Goal: Transaction & Acquisition: Subscribe to service/newsletter

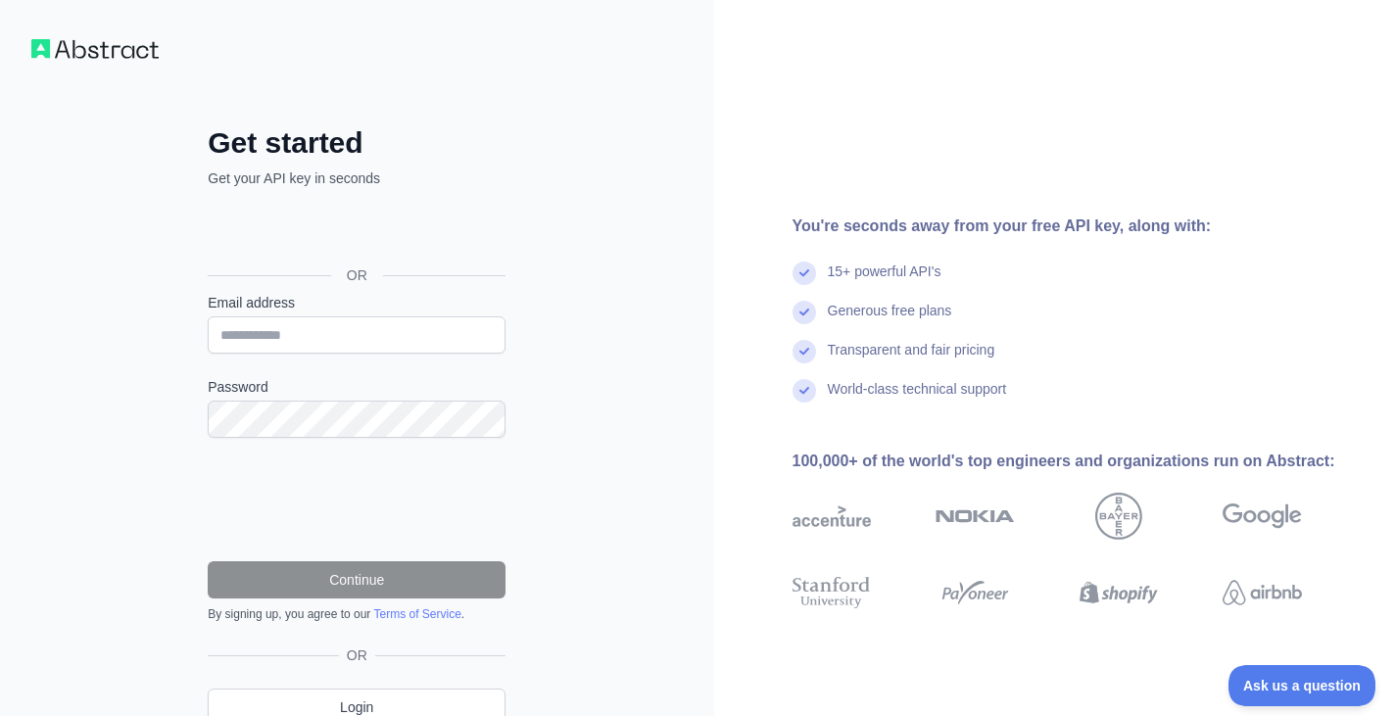
scroll to position [86, 0]
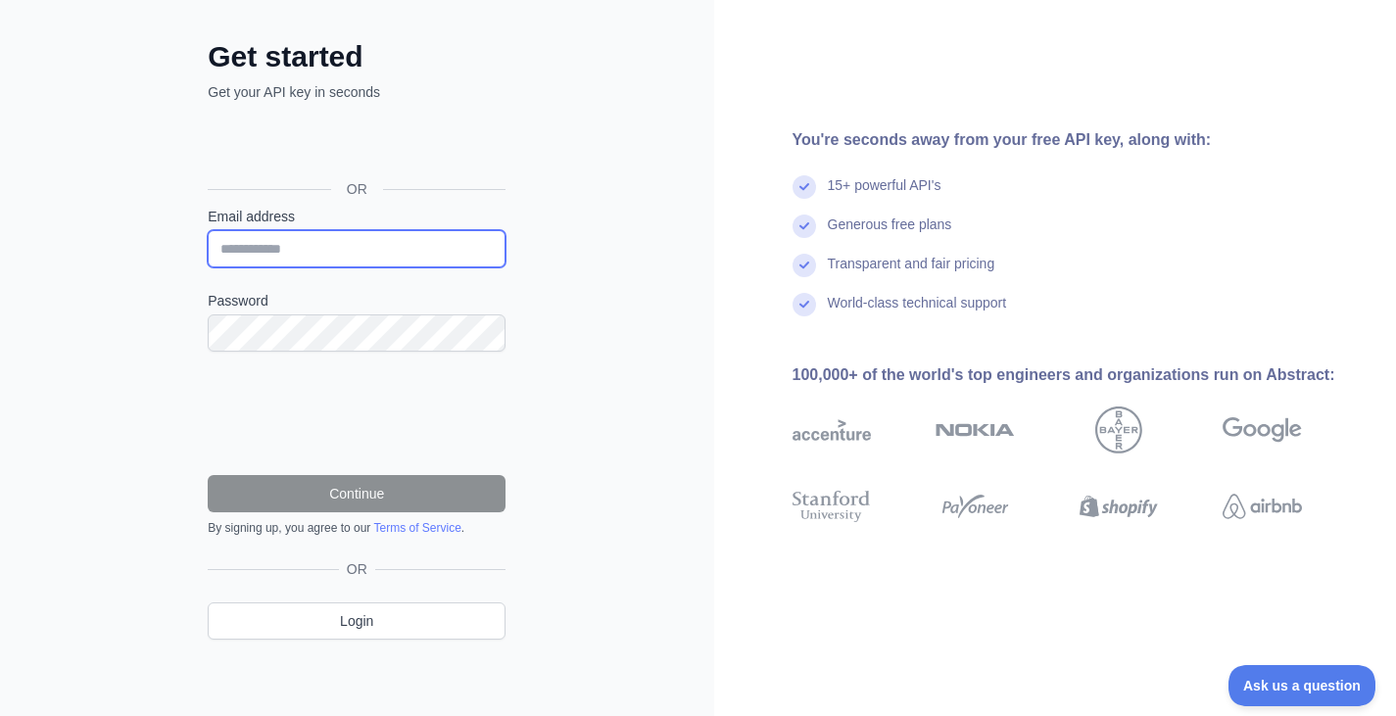
click at [286, 246] on input "Email address" at bounding box center [357, 248] width 298 height 37
type input "*"
type input "**********"
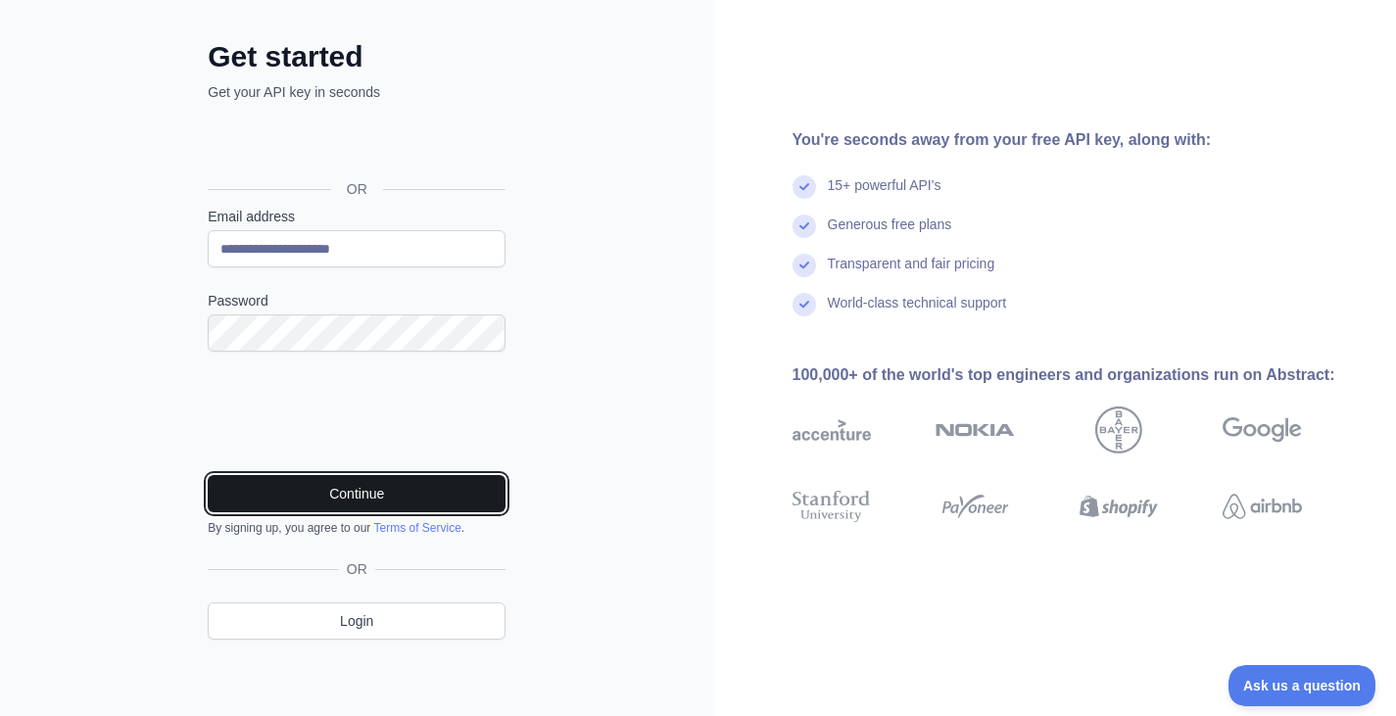
click at [371, 485] on button "Continue" at bounding box center [357, 493] width 298 height 37
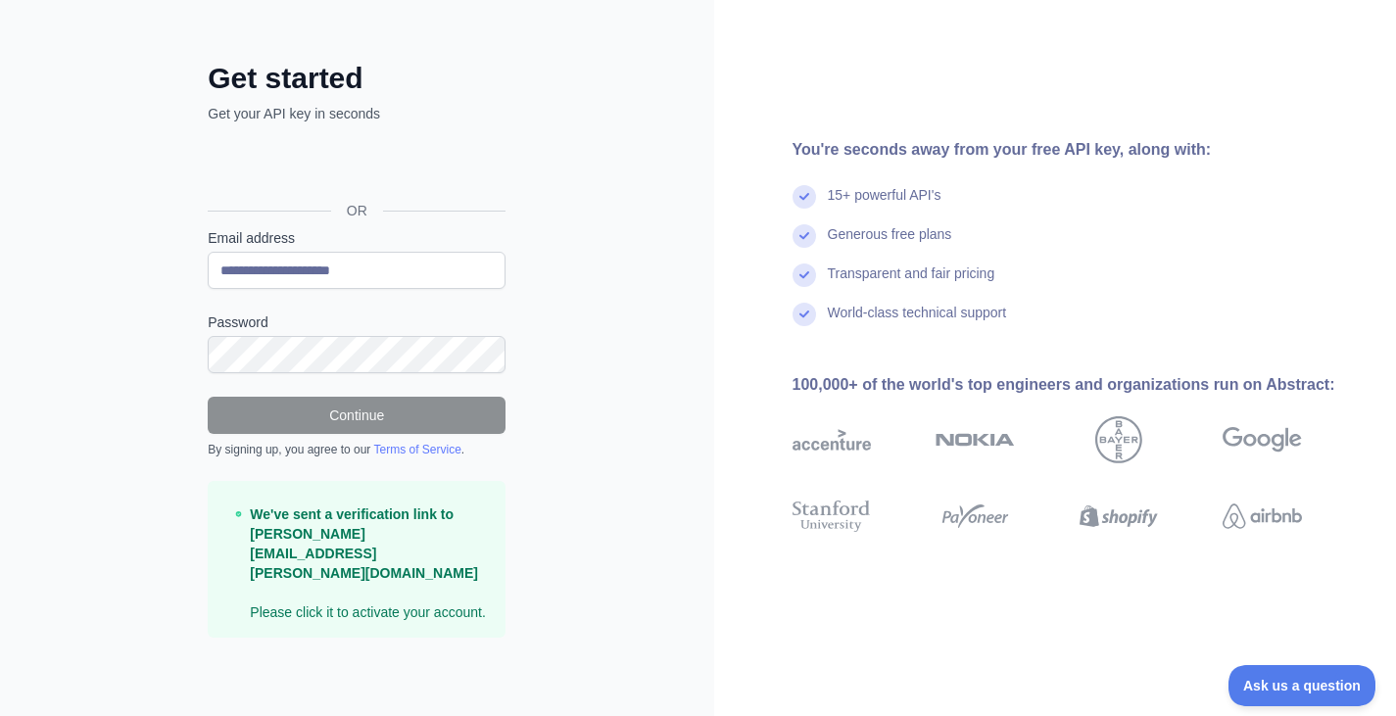
scroll to position [24, 0]
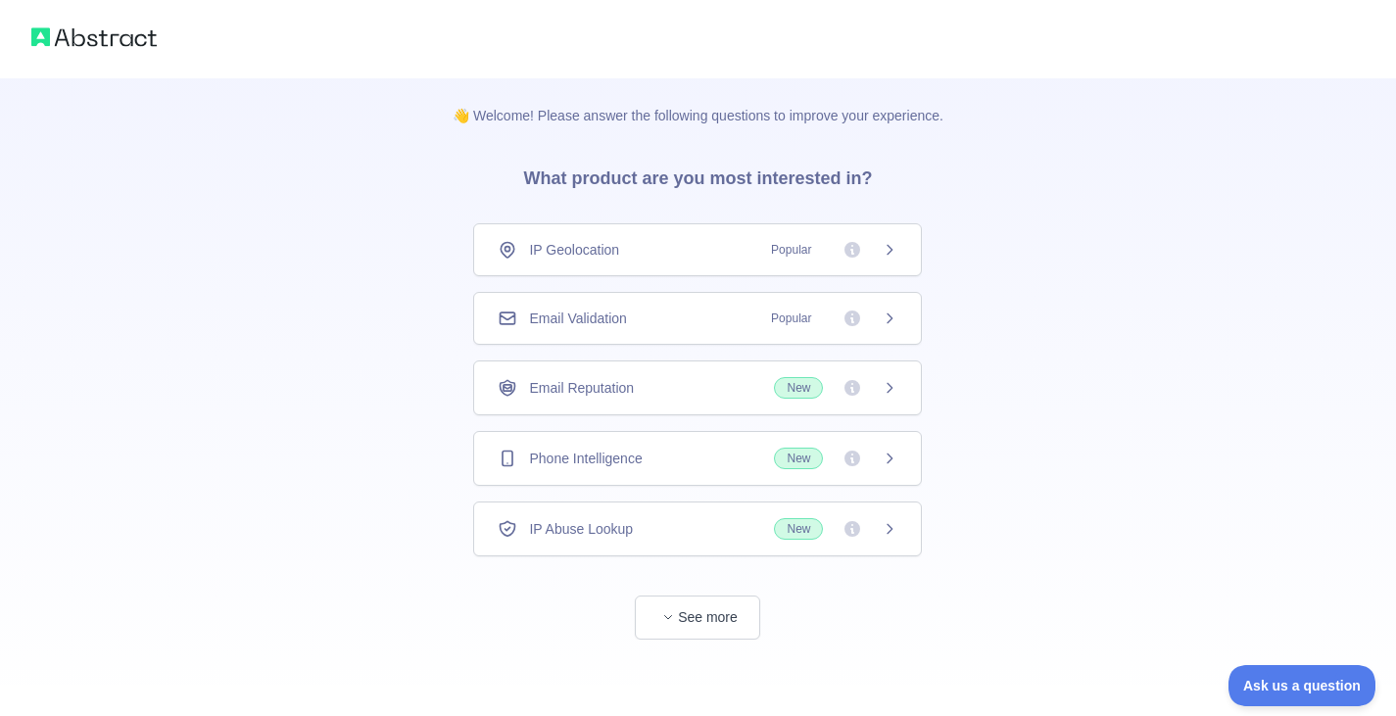
scroll to position [6, 0]
click at [692, 617] on button "See more" at bounding box center [697, 616] width 125 height 44
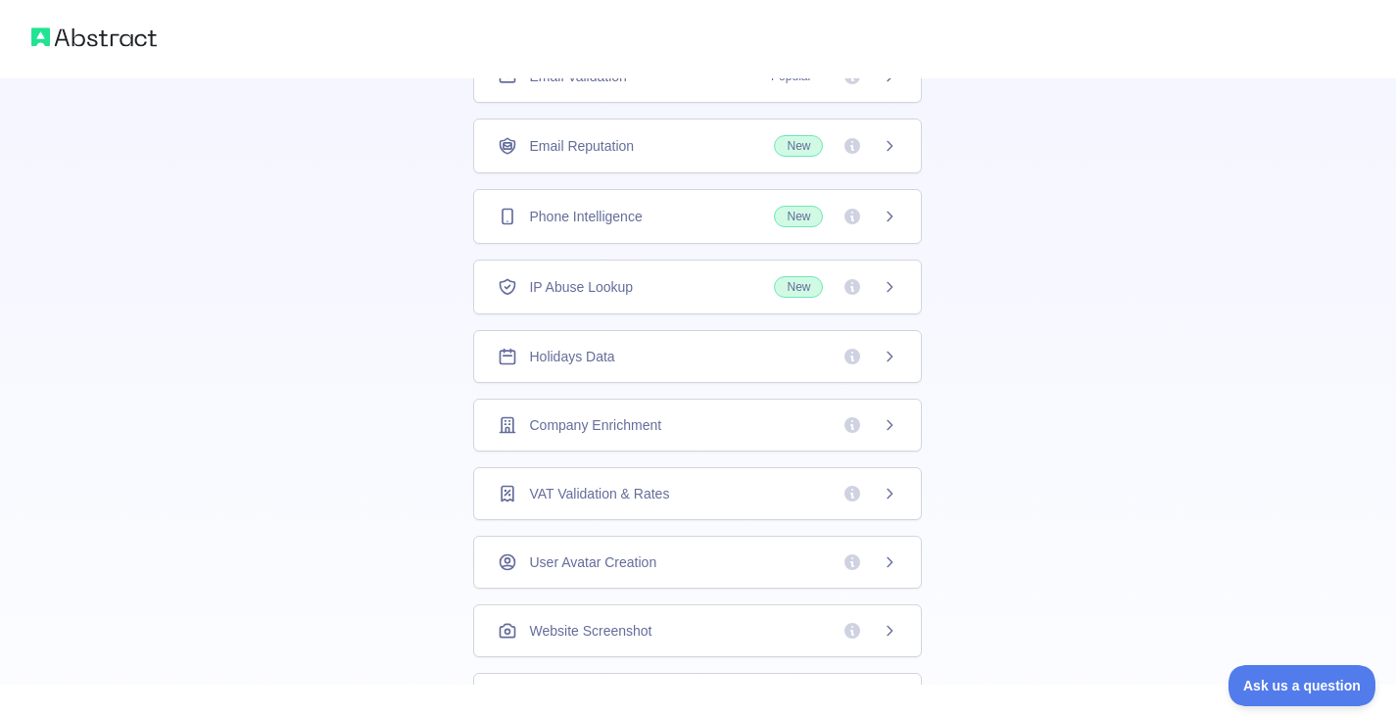
scroll to position [300, 0]
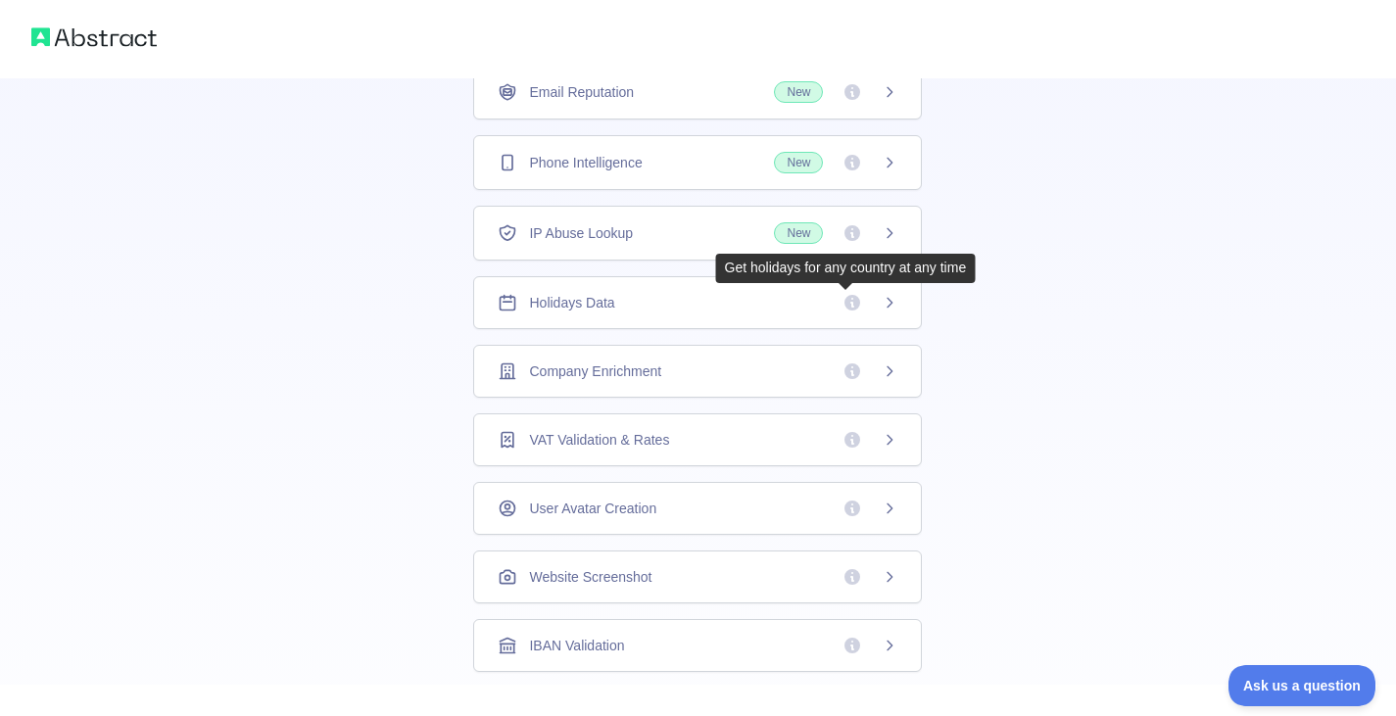
click at [729, 303] on div "Holidays Data" at bounding box center [698, 303] width 400 height 20
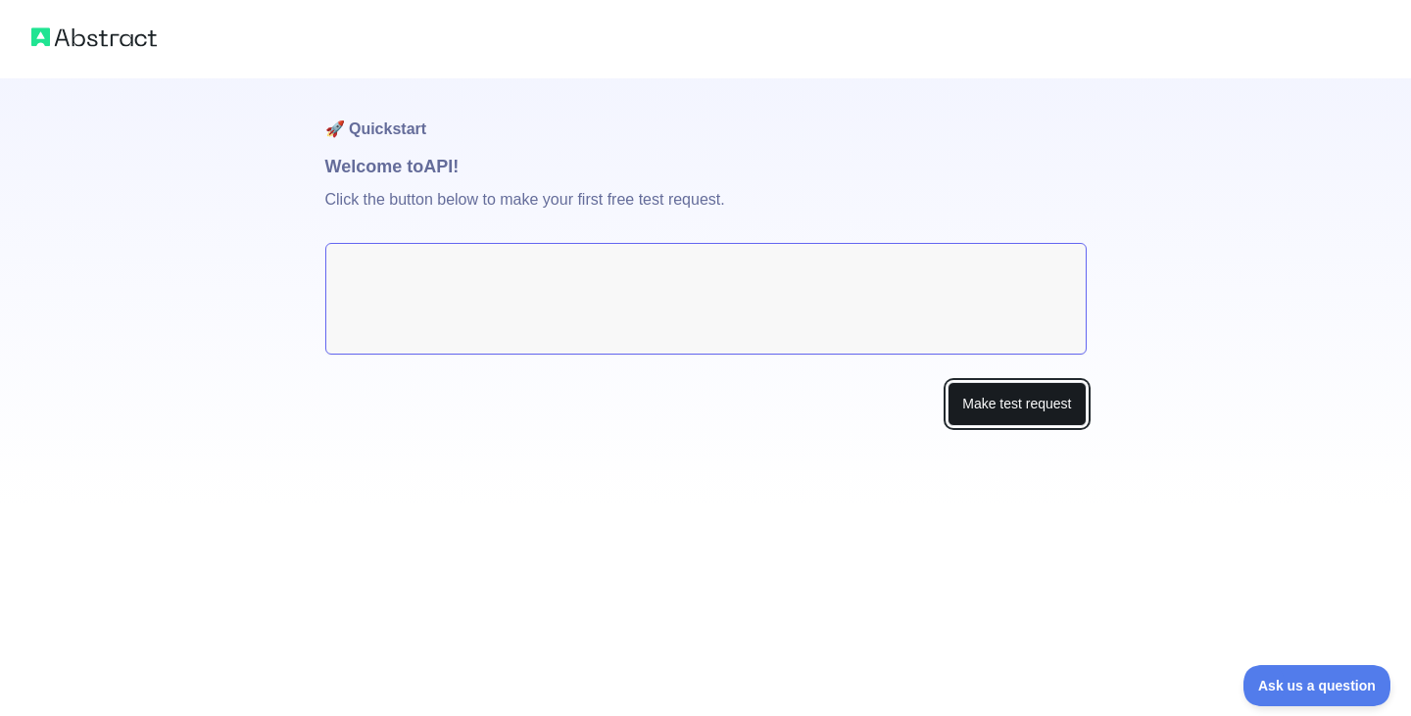
click at [1013, 408] on button "Make test request" at bounding box center [1016, 404] width 138 height 44
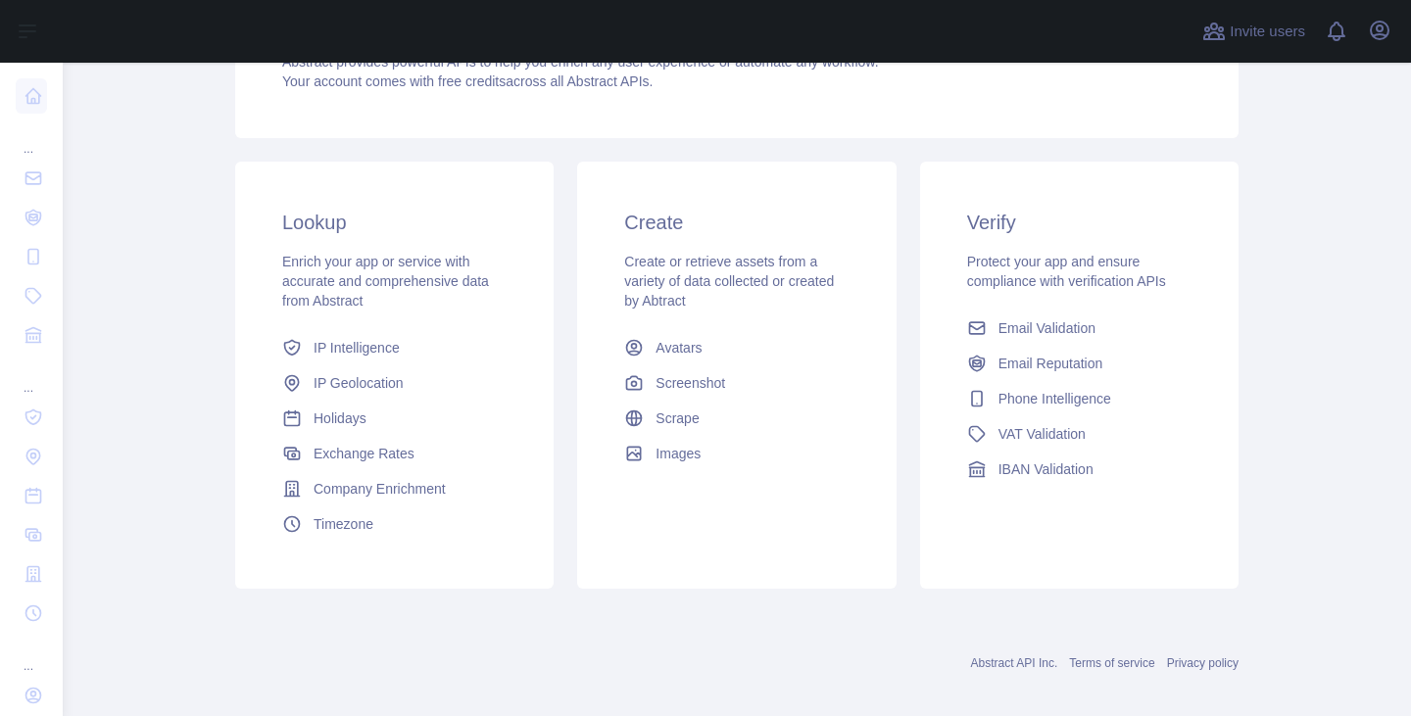
scroll to position [260, 0]
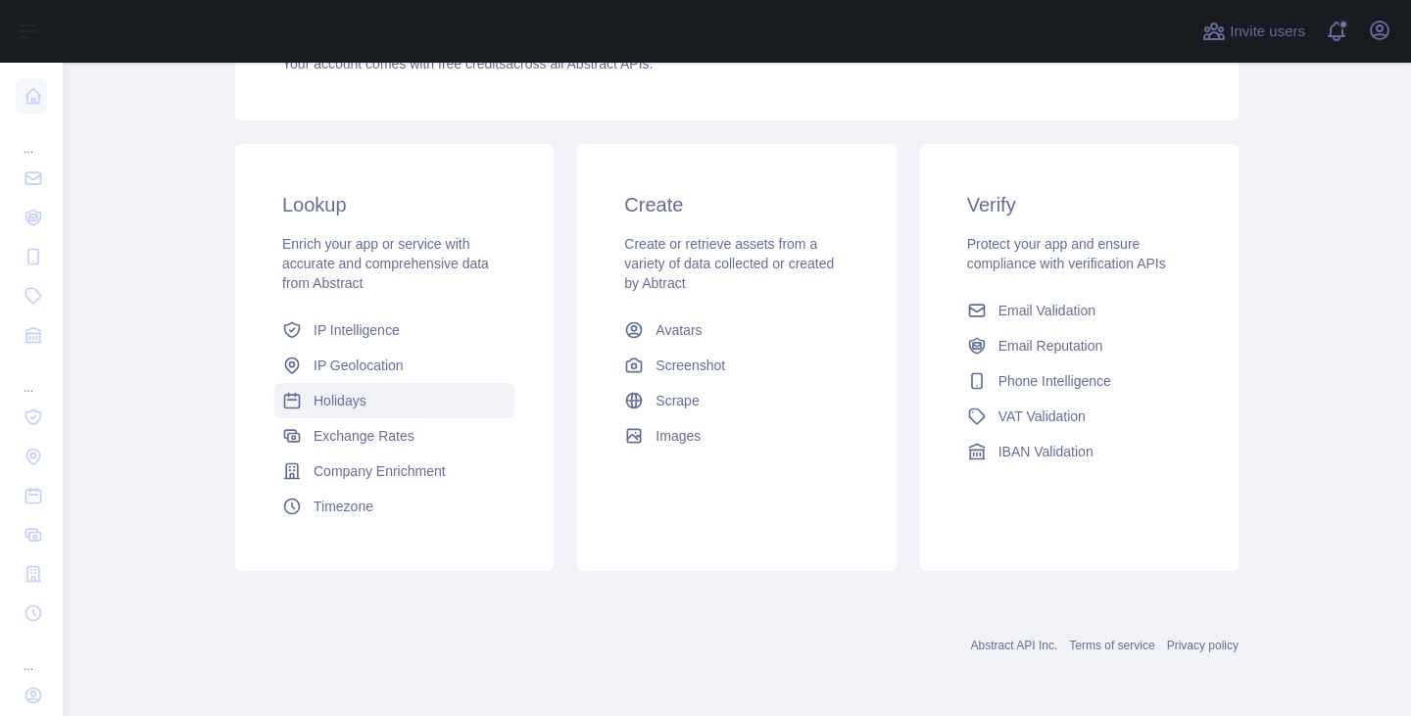
click at [327, 401] on span "Holidays" at bounding box center [340, 401] width 53 height 20
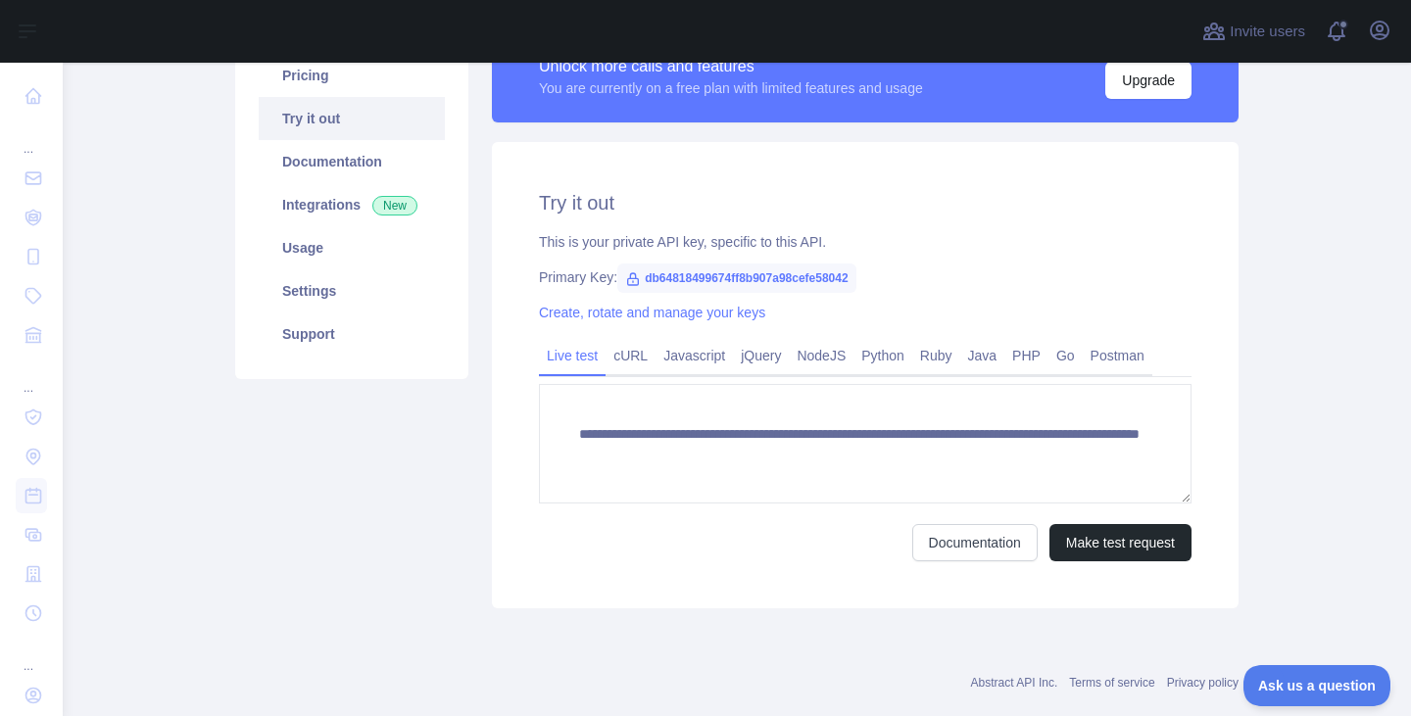
scroll to position [196, 0]
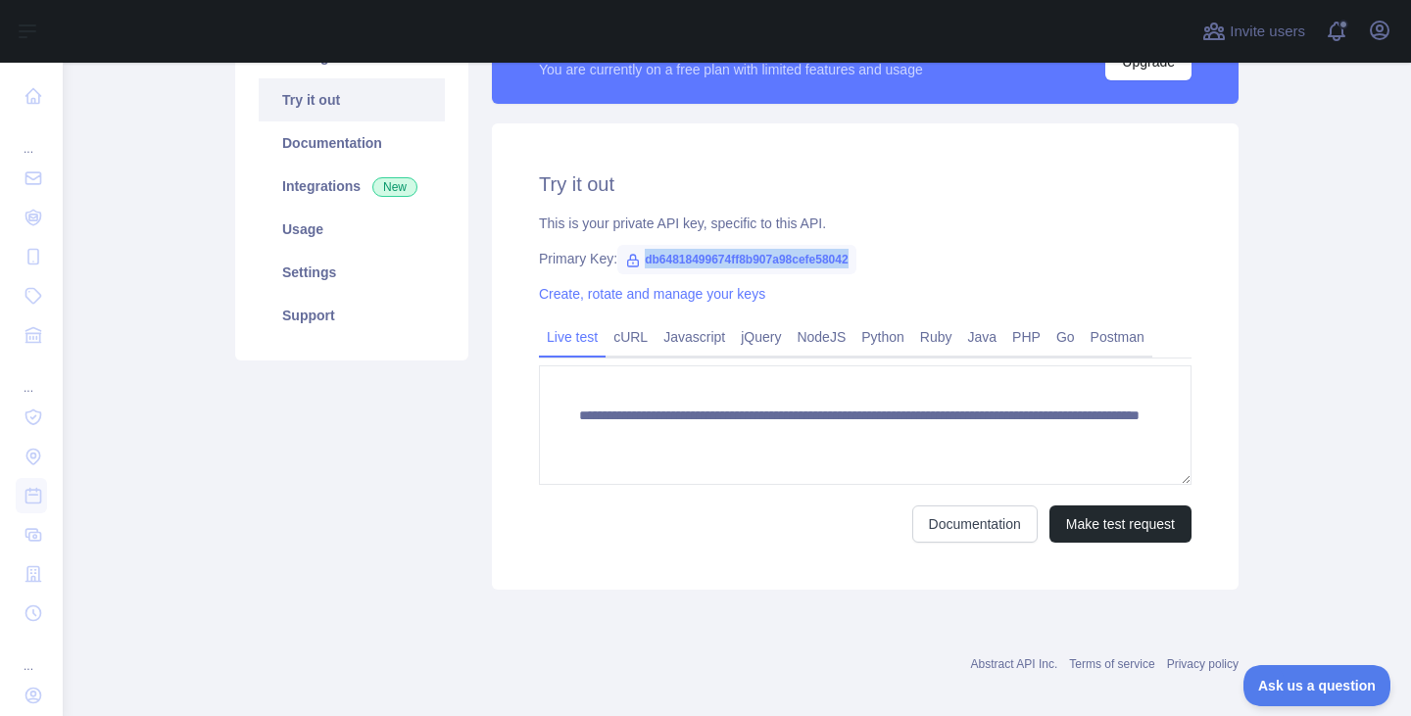
drag, startPoint x: 850, startPoint y: 261, endPoint x: 623, endPoint y: 256, distance: 227.4
click at [623, 256] on div "Primary Key: db64818499674ff8b907a98cefe58042" at bounding box center [865, 259] width 653 height 20
copy span "db64818499674ff8b907a98cefe58042"
click at [1105, 514] on button "Make test request" at bounding box center [1120, 524] width 142 height 37
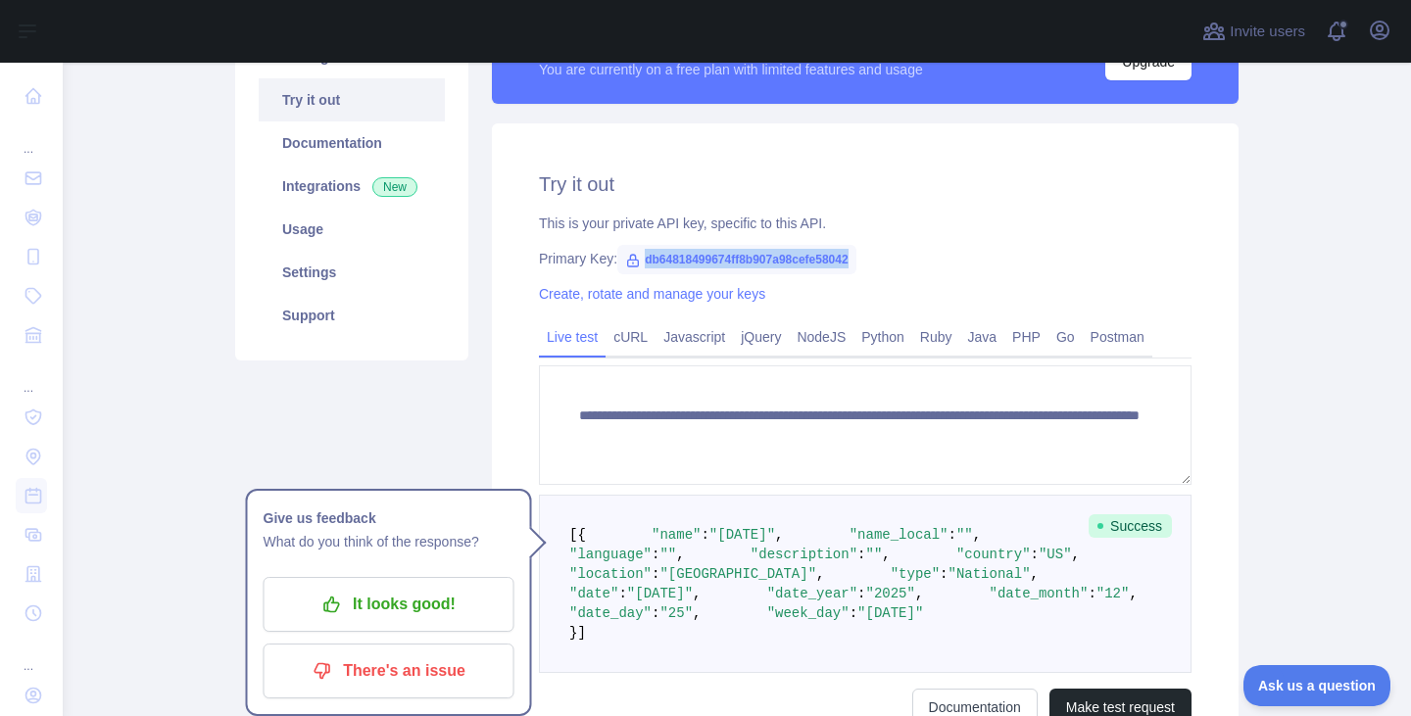
copy span "db64818499674ff8b907a98cefe58042"
